Goal: Information Seeking & Learning: Understand process/instructions

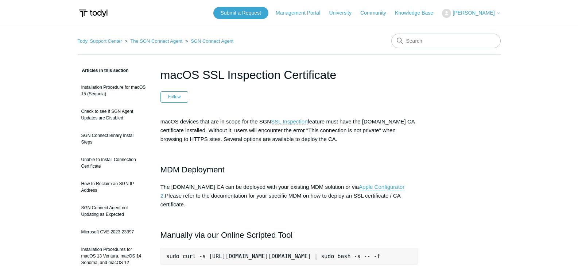
click at [497, 12] on icon at bounding box center [498, 13] width 4 height 4
click at [475, 42] on link "Sign out" at bounding box center [477, 41] width 71 height 13
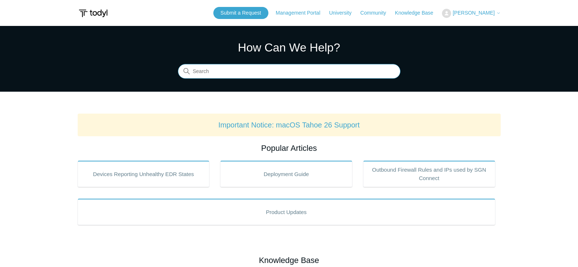
click at [266, 72] on input "Search" at bounding box center [289, 71] width 222 height 15
type input "MAC Installation"
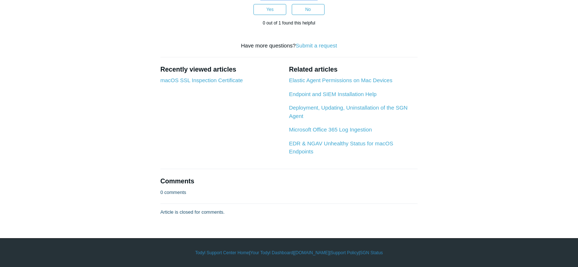
scroll to position [2438, 0]
drag, startPoint x: 161, startPoint y: 82, endPoint x: 456, endPoint y: 140, distance: 300.9
copy div "LOR / IPSU Dolorsitame Consectetu adipiscinge sed doeiusmo tem inc UTL / ETD ma…"
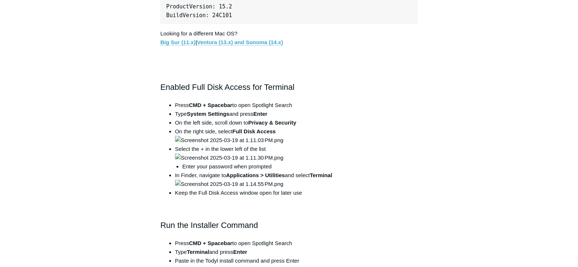
scroll to position [474, 0]
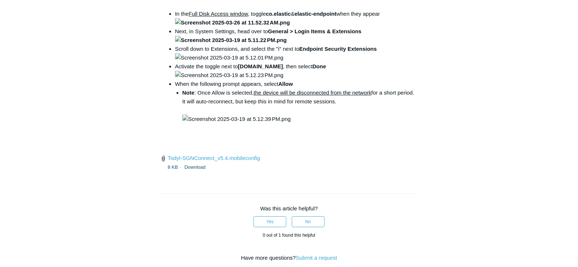
scroll to position [1021, 0]
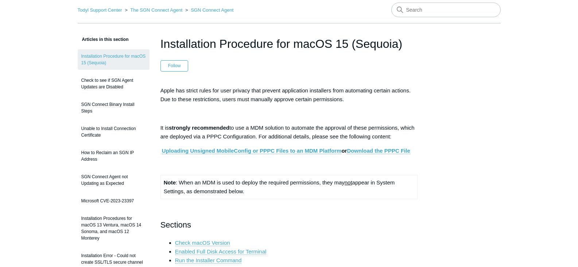
scroll to position [109, 0]
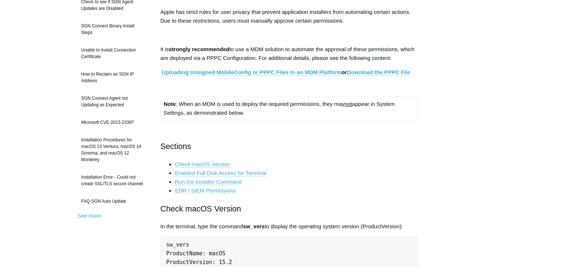
click at [202, 190] on link "EDR / SIEM Permissions" at bounding box center [205, 190] width 61 height 7
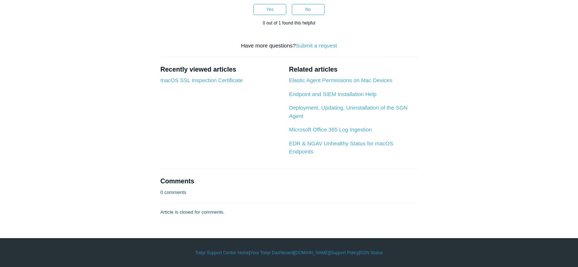
scroll to position [1501, 0]
